Goal: Contribute content

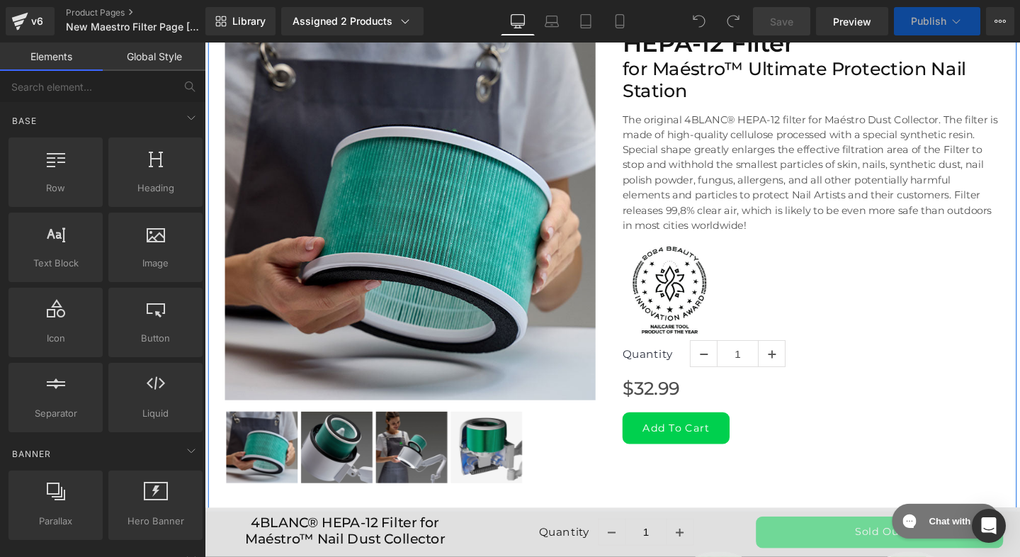
scroll to position [926, 0]
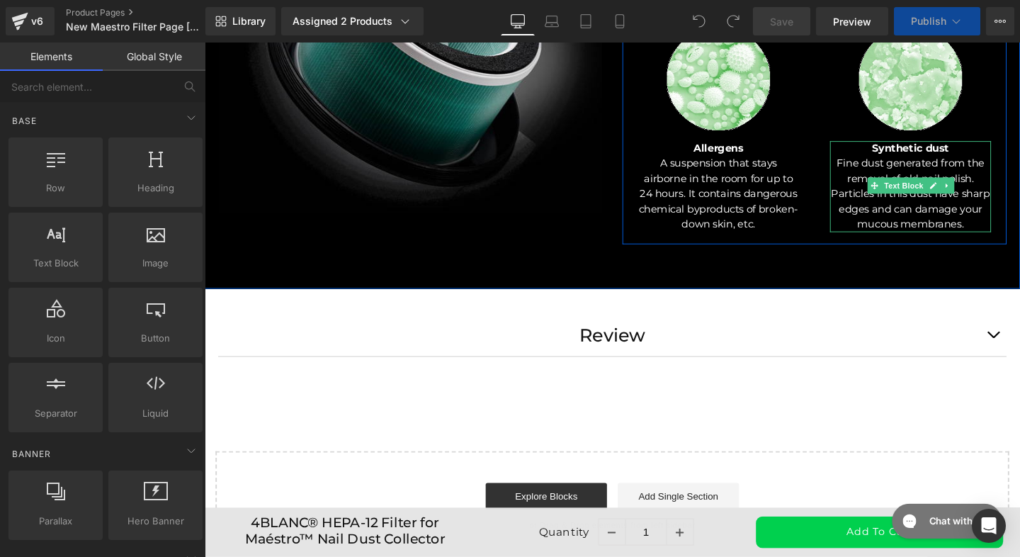
click at [960, 160] on b "Synthetic dust" at bounding box center [946, 153] width 81 height 13
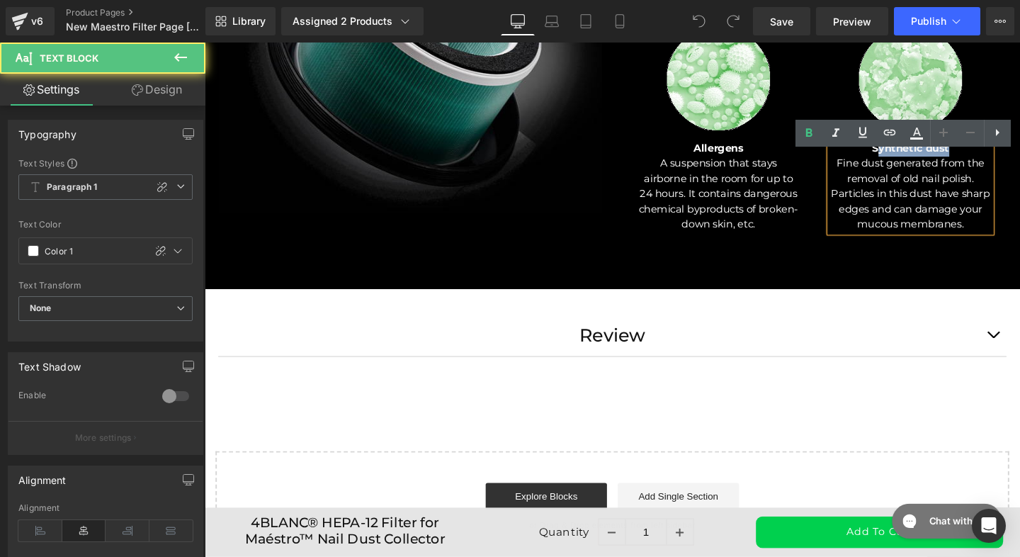
drag, startPoint x: 981, startPoint y: 165, endPoint x: 901, endPoint y: 157, distance: 79.8
click at [901, 157] on div "Synthetic dust Fine dust generated from the removal of old nail polish. Particl…" at bounding box center [946, 194] width 169 height 96
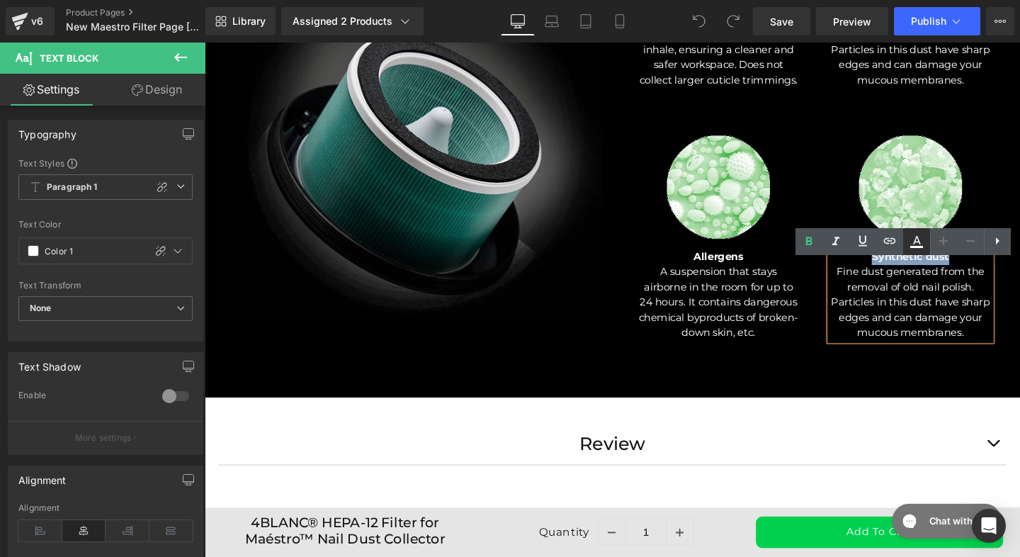
scroll to position [762, 0]
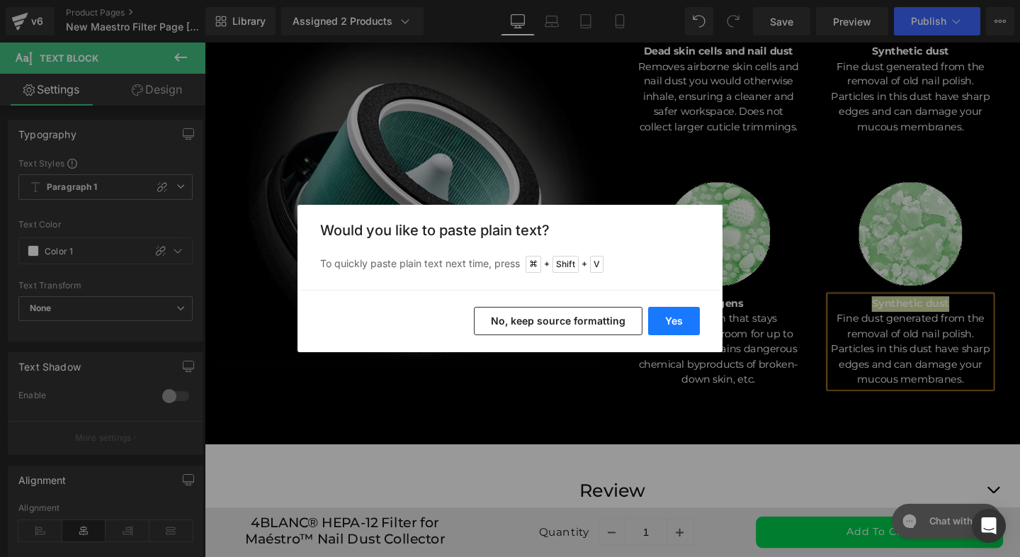
click at [683, 320] on button "Yes" at bounding box center [674, 321] width 52 height 28
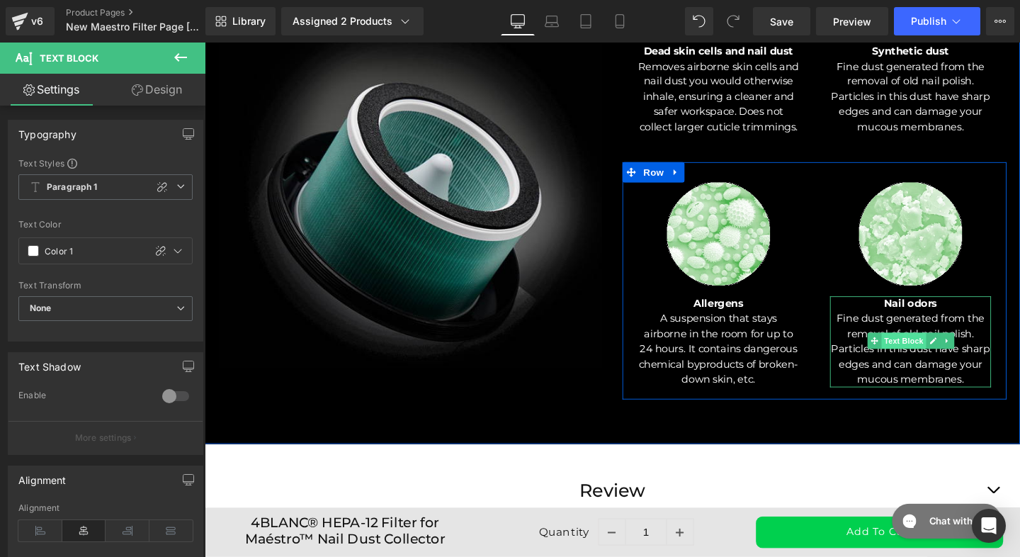
click at [917, 365] on span "Text Block" at bounding box center [939, 356] width 47 height 17
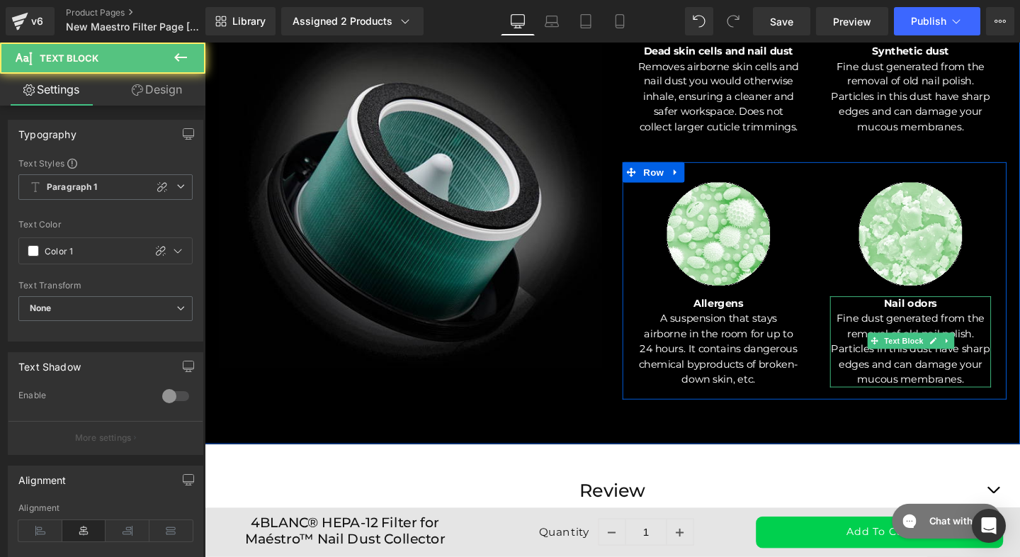
click at [882, 351] on p "Fine dust generated from the removal of old nail polish. Particles in this dust…" at bounding box center [946, 365] width 169 height 80
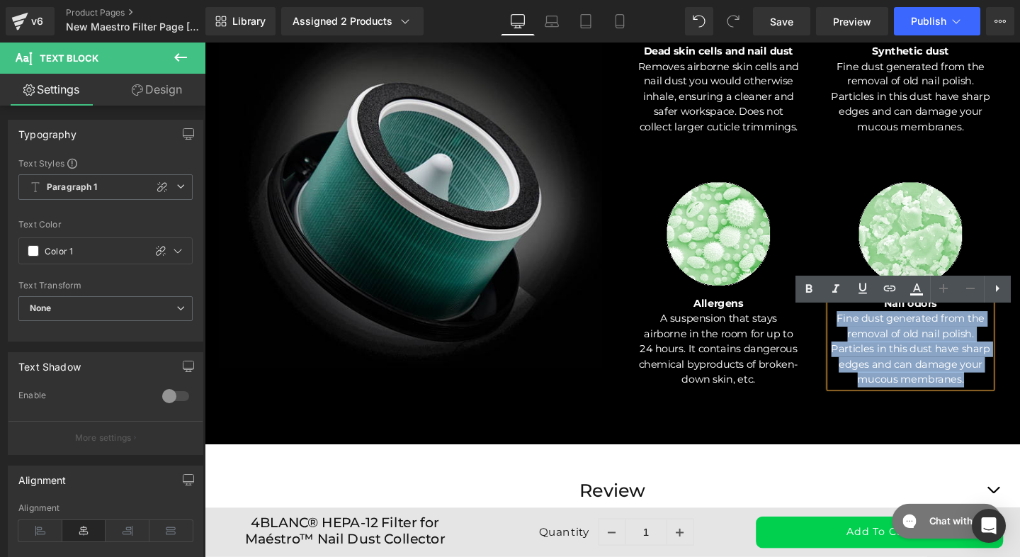
drag, startPoint x: 865, startPoint y: 345, endPoint x: 1006, endPoint y: 411, distance: 156.5
click at [1006, 405] on p "Fine dust generated from the removal of old nail polish. Particles in this dust…" at bounding box center [946, 365] width 169 height 80
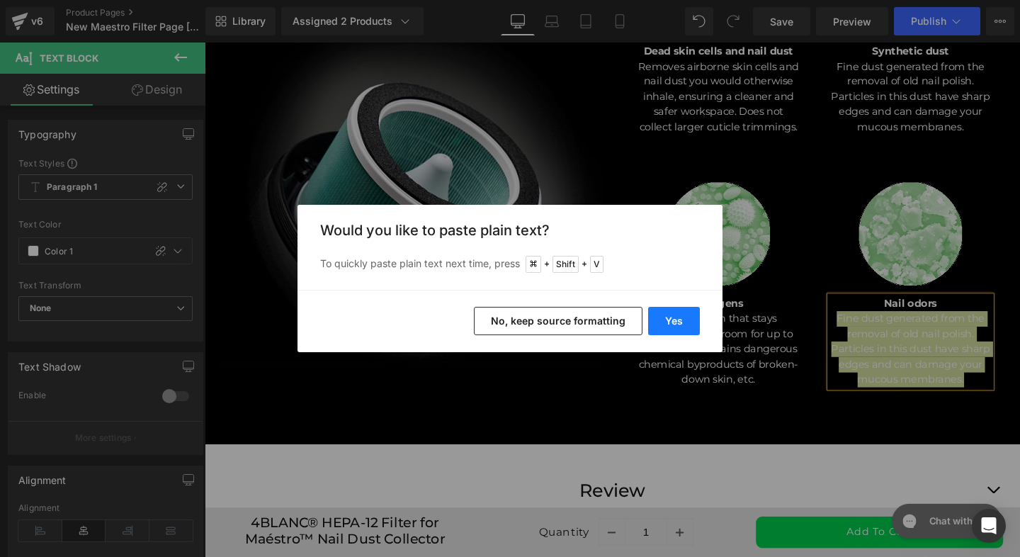
click at [685, 319] on button "Yes" at bounding box center [674, 321] width 52 height 28
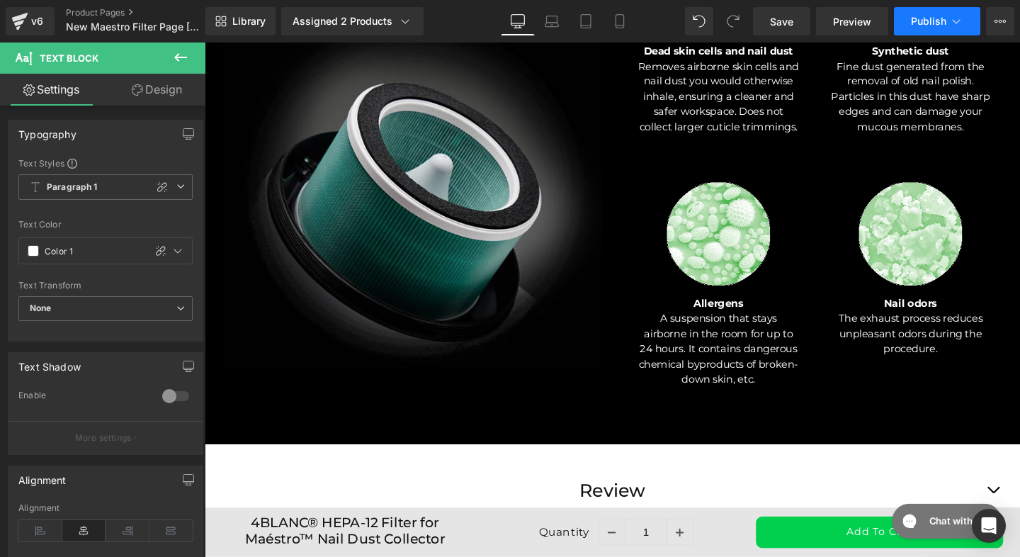
click at [928, 21] on span "Publish" at bounding box center [928, 21] width 35 height 11
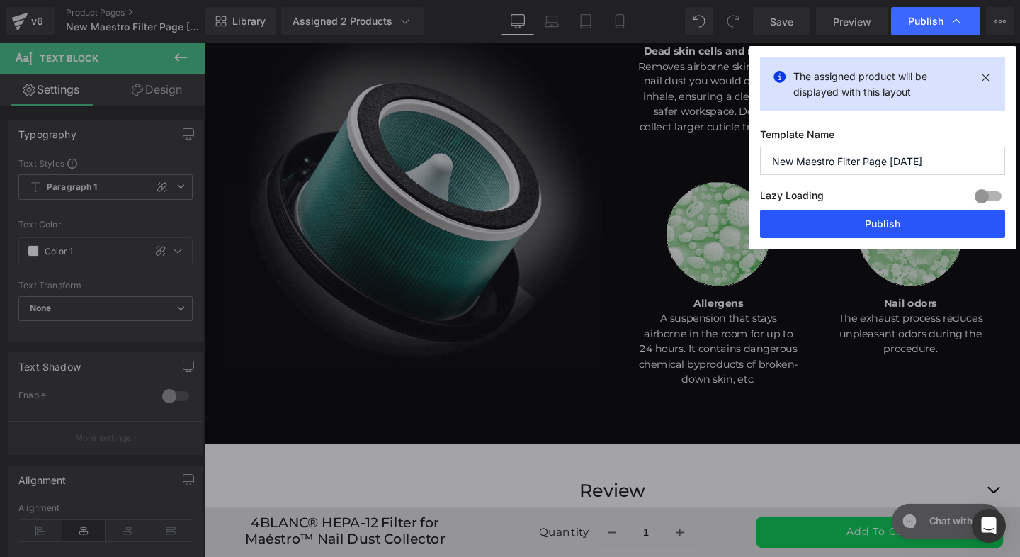
click at [878, 222] on button "Publish" at bounding box center [882, 224] width 245 height 28
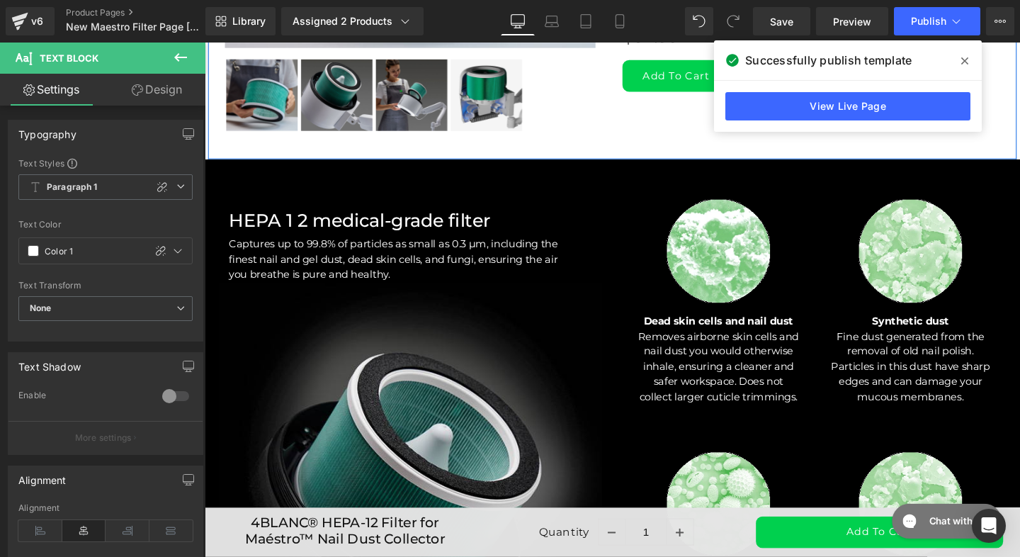
scroll to position [312, 0]
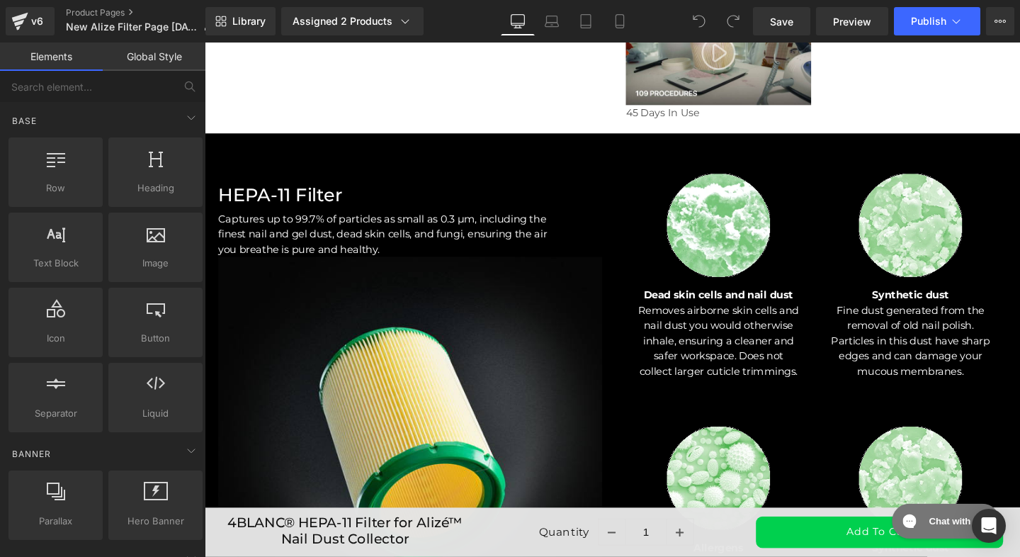
scroll to position [1217, 0]
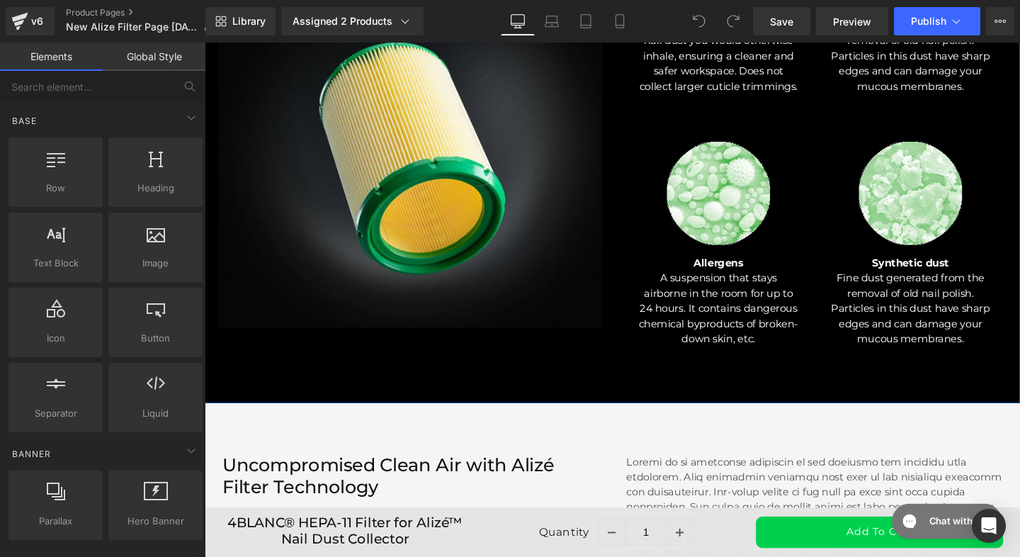
click at [943, 304] on p "Fine dust generated from the removal of old nail polish. Particles in this dust…" at bounding box center [946, 322] width 169 height 80
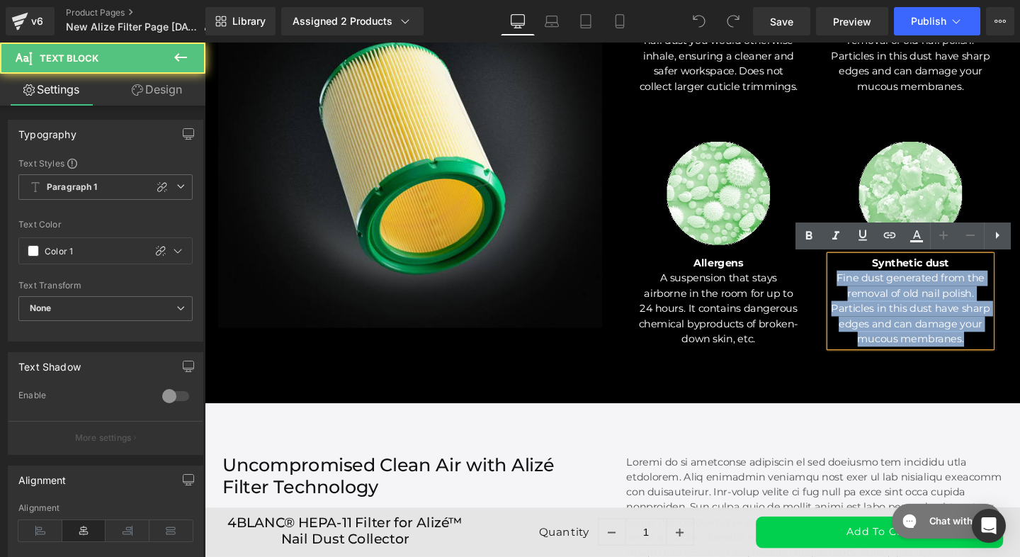
drag, startPoint x: 889, startPoint y: 292, endPoint x: 1012, endPoint y: 351, distance: 135.9
click at [1013, 351] on p "Fine dust generated from the removal of old nail polish. Particles in this dust…" at bounding box center [946, 322] width 169 height 80
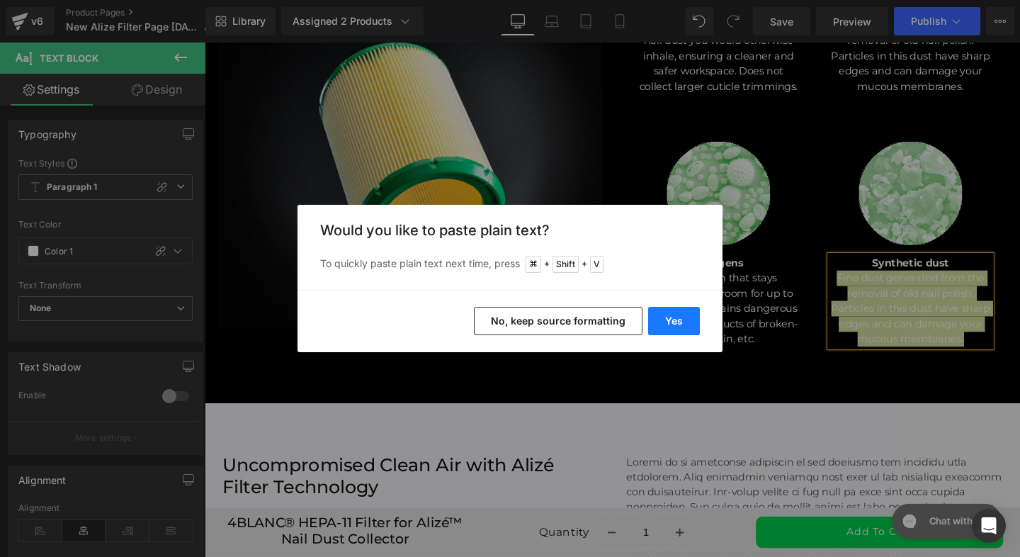
click at [681, 312] on button "Yes" at bounding box center [674, 321] width 52 height 28
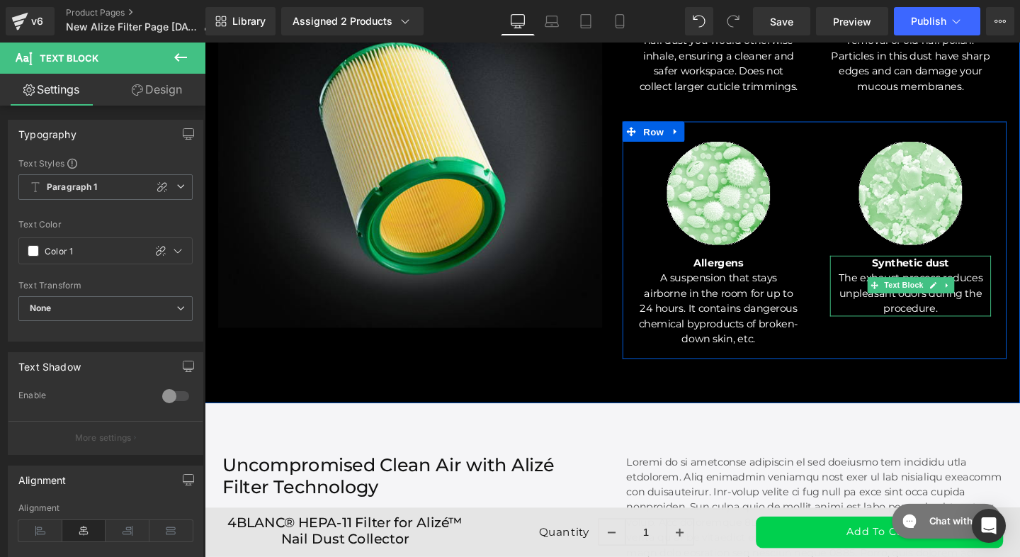
click at [928, 275] on b "Synthetic dust" at bounding box center [946, 273] width 81 height 13
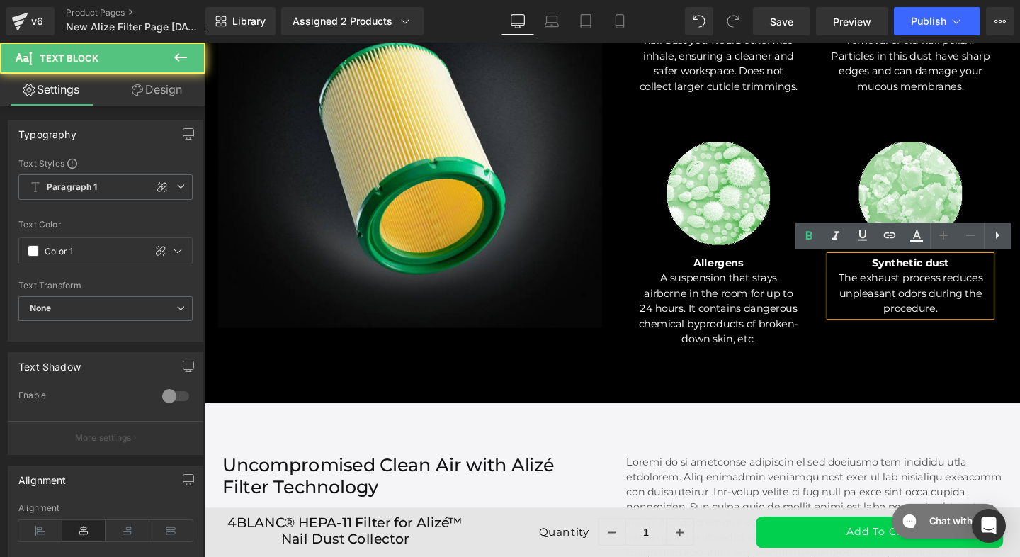
click at [928, 275] on b "Synthetic dust" at bounding box center [946, 273] width 81 height 13
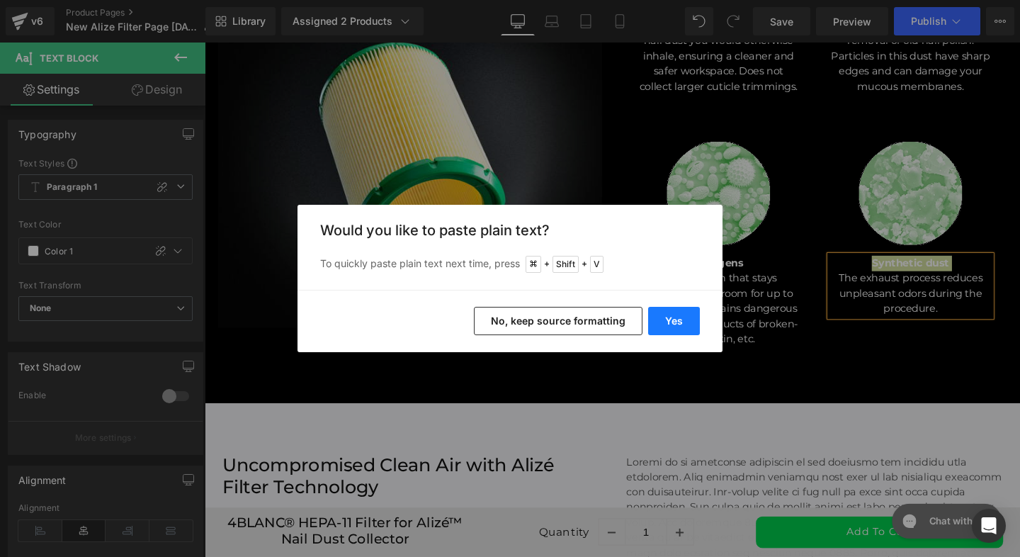
click at [678, 329] on button "Yes" at bounding box center [674, 321] width 52 height 28
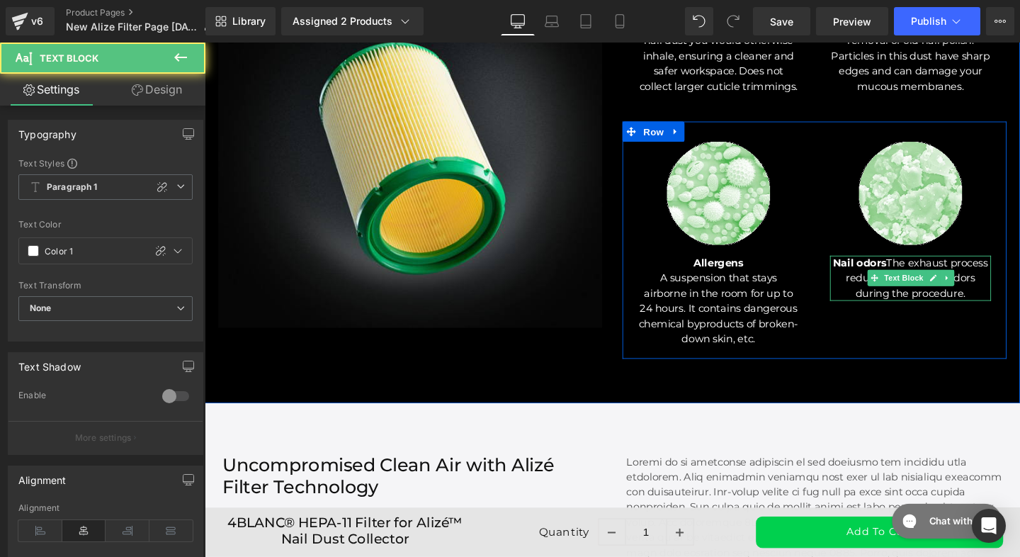
click at [915, 271] on b "Nail odors" at bounding box center [893, 273] width 56 height 13
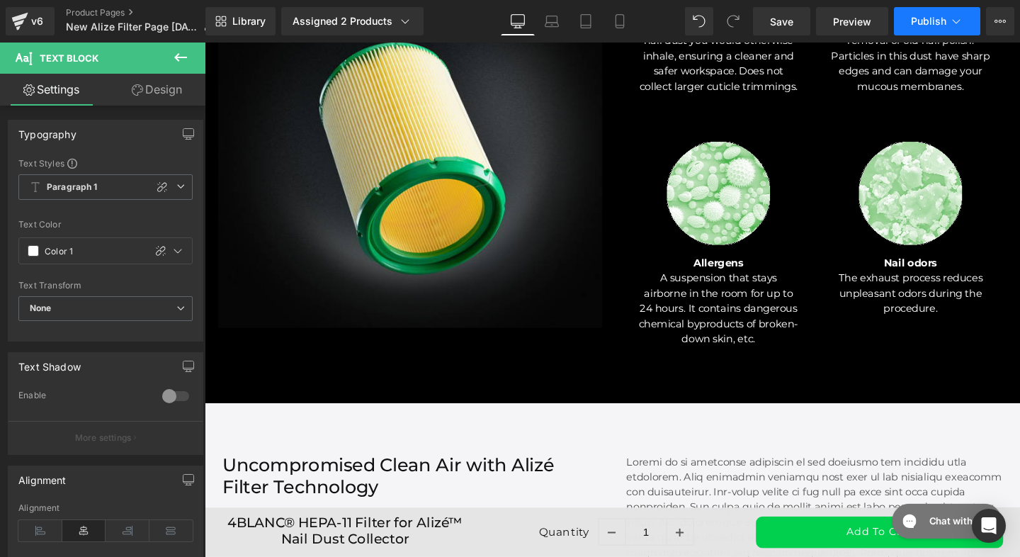
click at [937, 22] on span "Publish" at bounding box center [928, 21] width 35 height 11
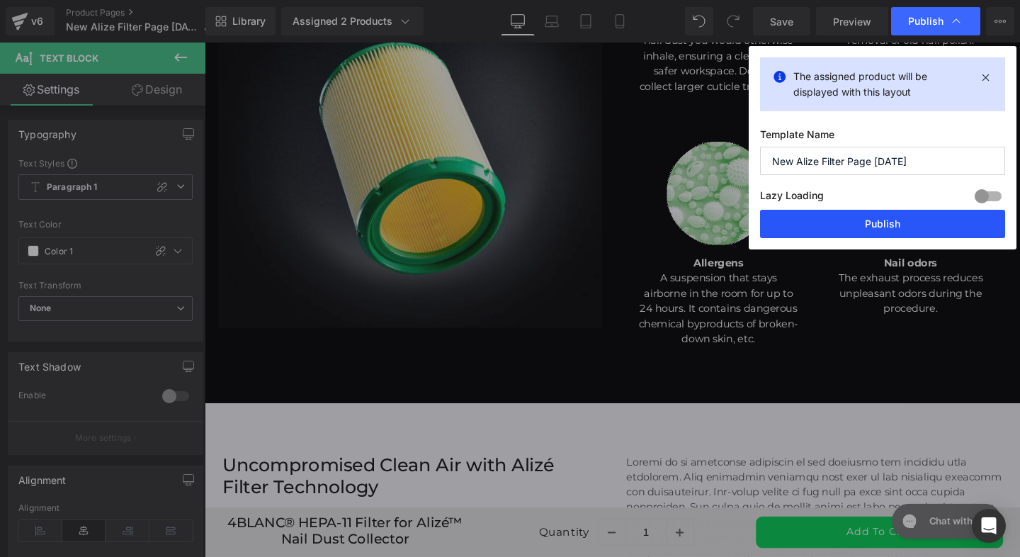
click at [845, 223] on button "Publish" at bounding box center [882, 224] width 245 height 28
